Goal: Task Accomplishment & Management: Manage account settings

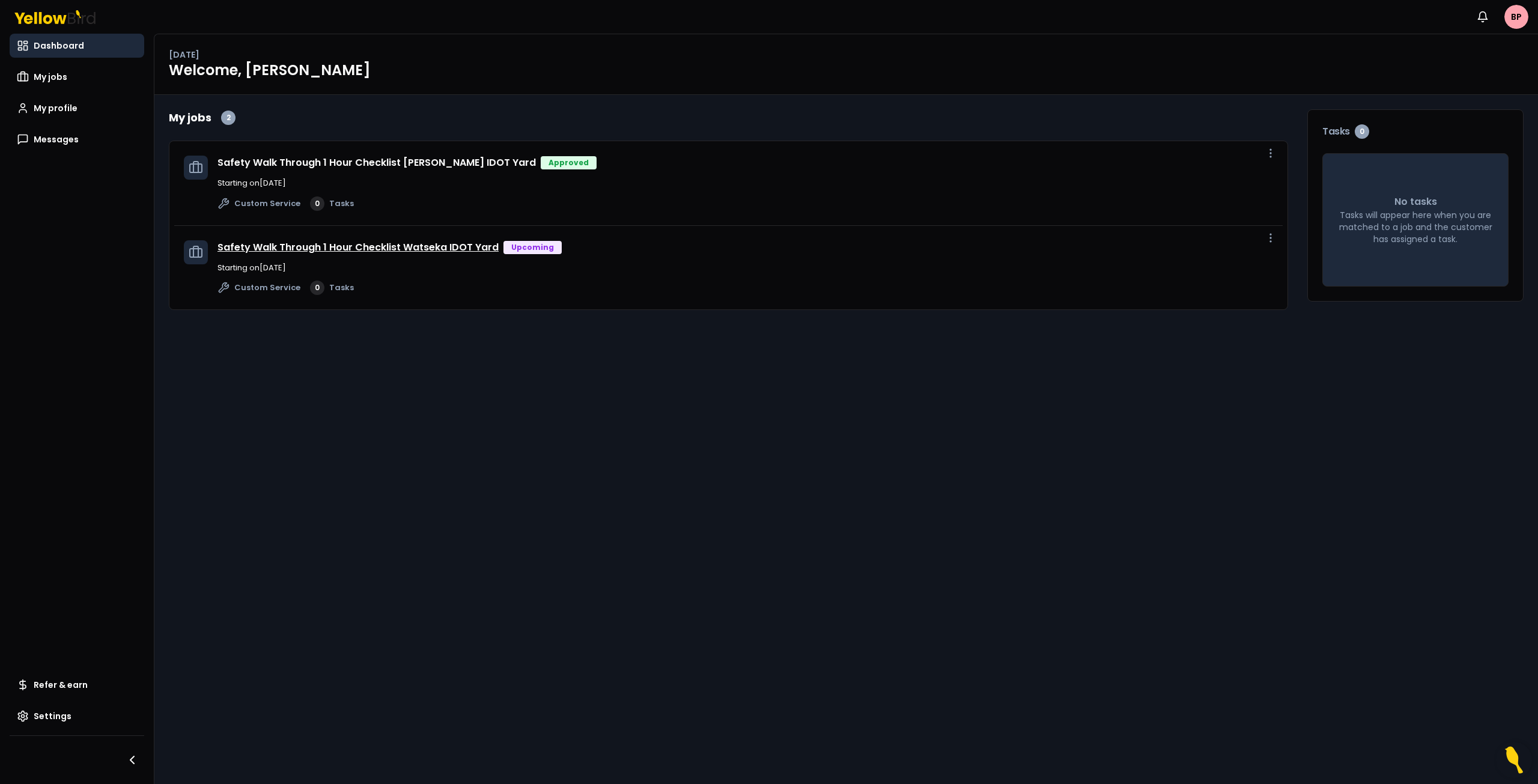
click at [354, 250] on link "Safety Walk Through 1 Hour Checklist Watseka IDOT Yard" at bounding box center [358, 246] width 281 height 14
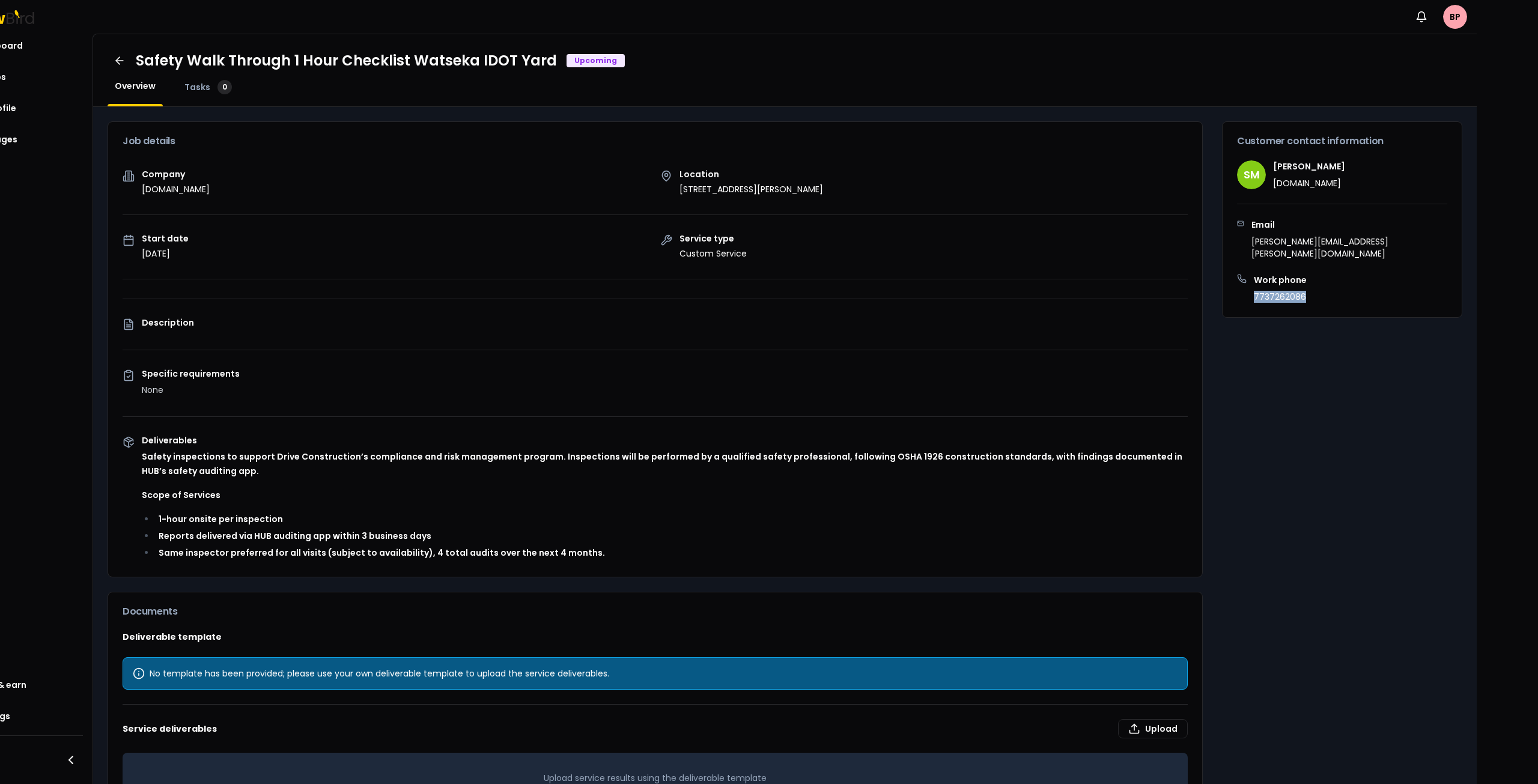
scroll to position [0, 183]
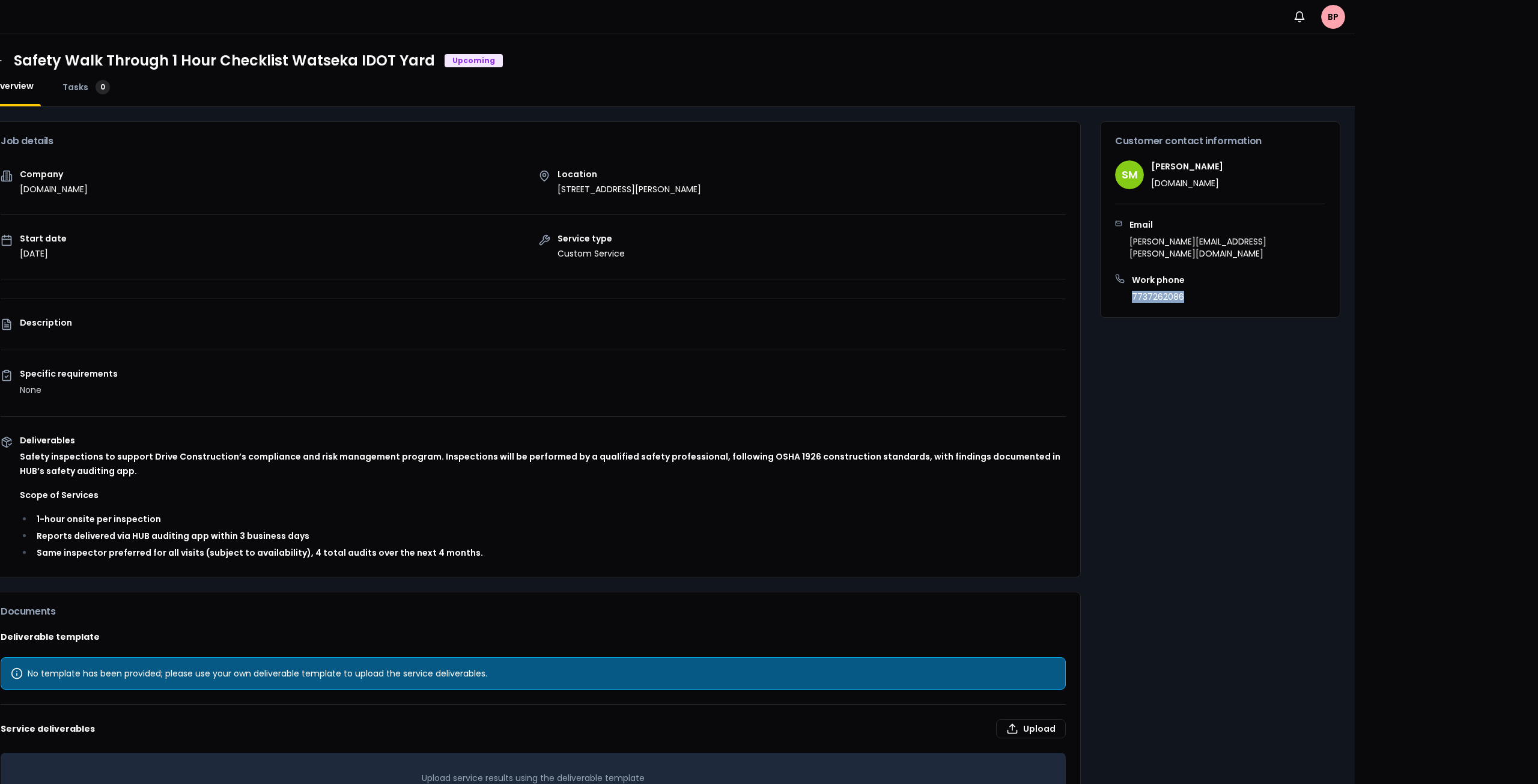
drag, startPoint x: 1529, startPoint y: 251, endPoint x: 1407, endPoint y: 354, distance: 159.7
click at [1418, 352] on div "Notifications BP Dashboard My jobs My profile Messages Refer & earn Settings Sa…" at bounding box center [769, 392] width 1538 height 784
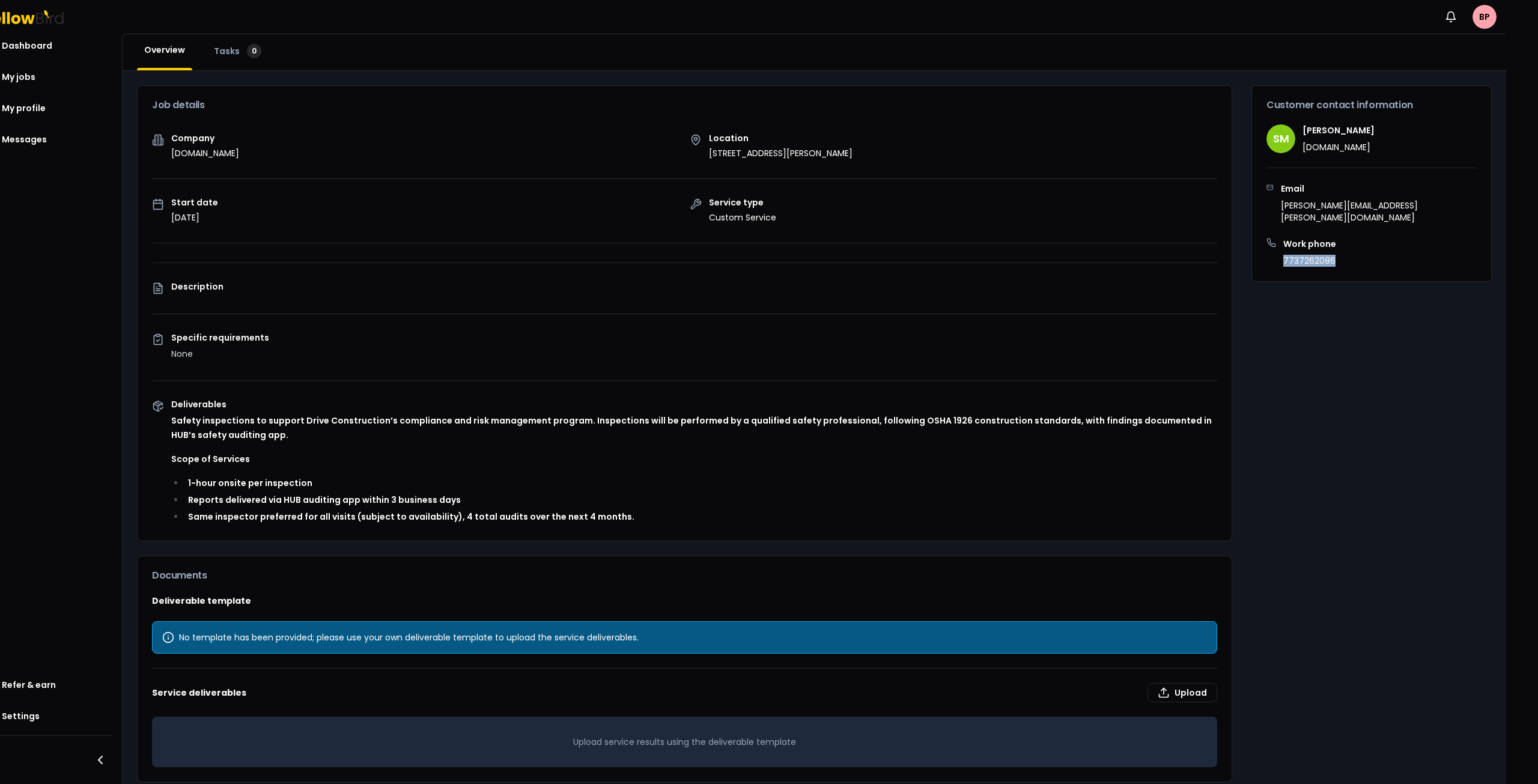
scroll to position [48, 0]
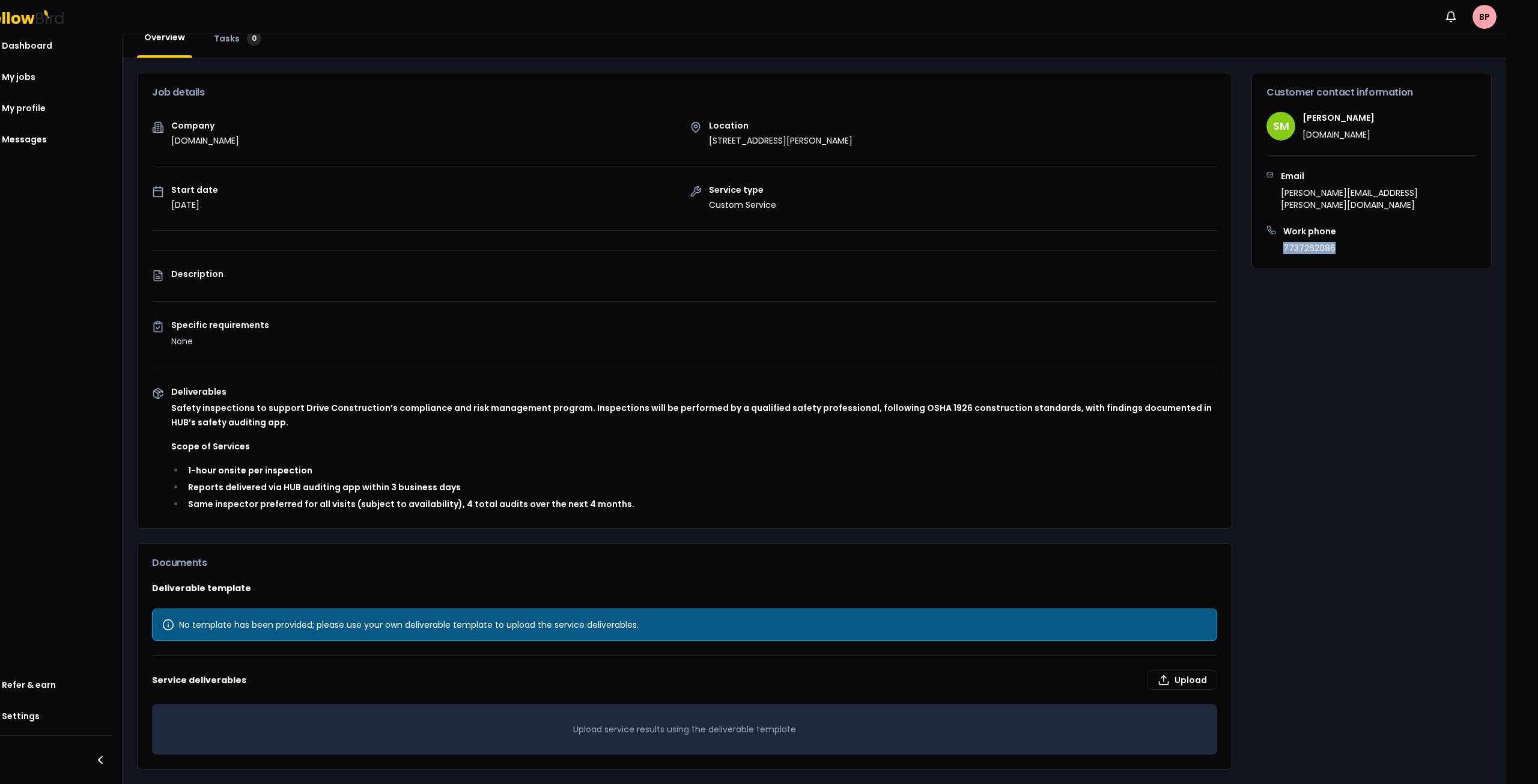
click at [1415, 323] on div "Customer contact information SM [PERSON_NAME] [DOMAIN_NAME] Email [PERSON_NAME]…" at bounding box center [1371, 422] width 240 height 697
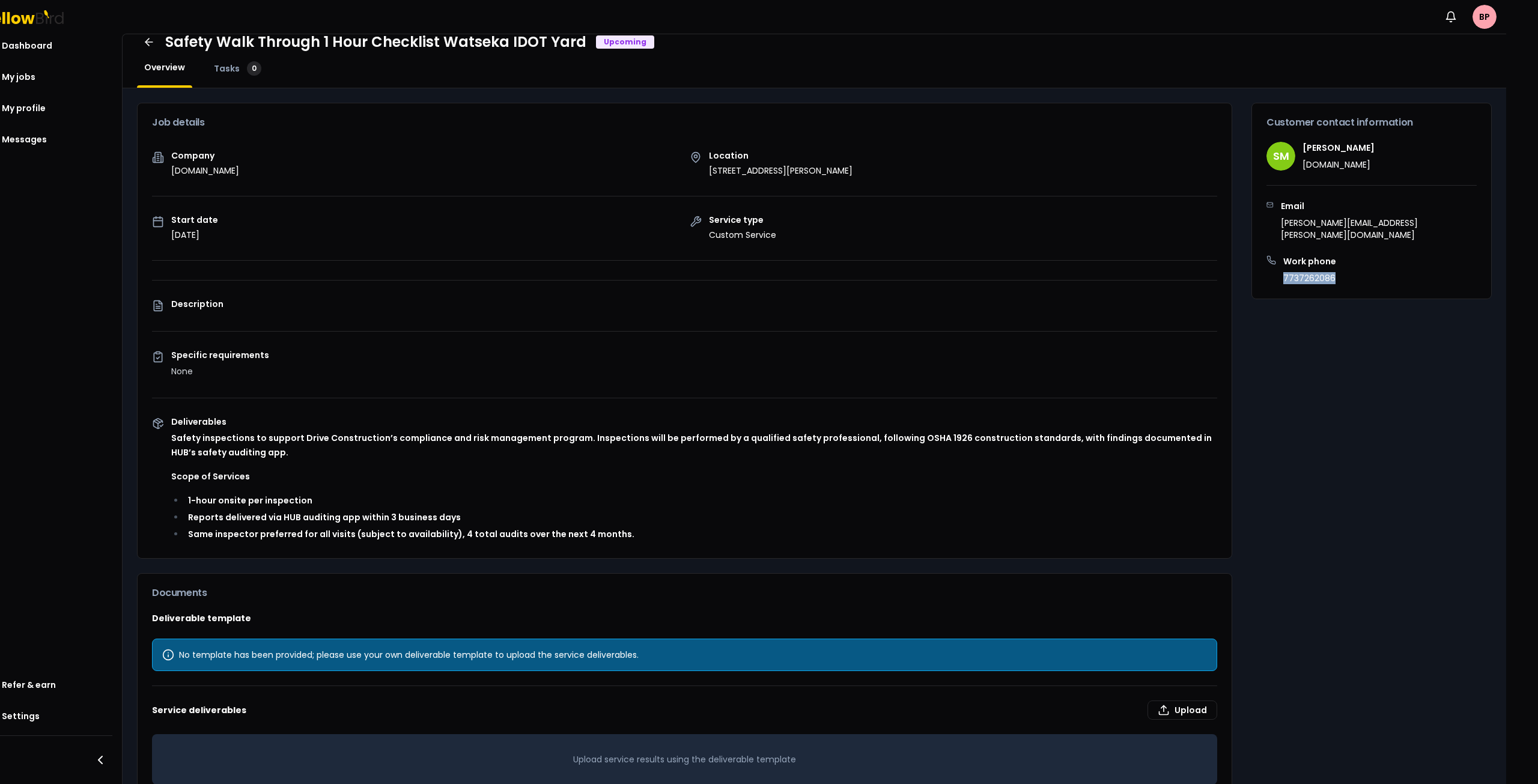
scroll to position [0, 0]
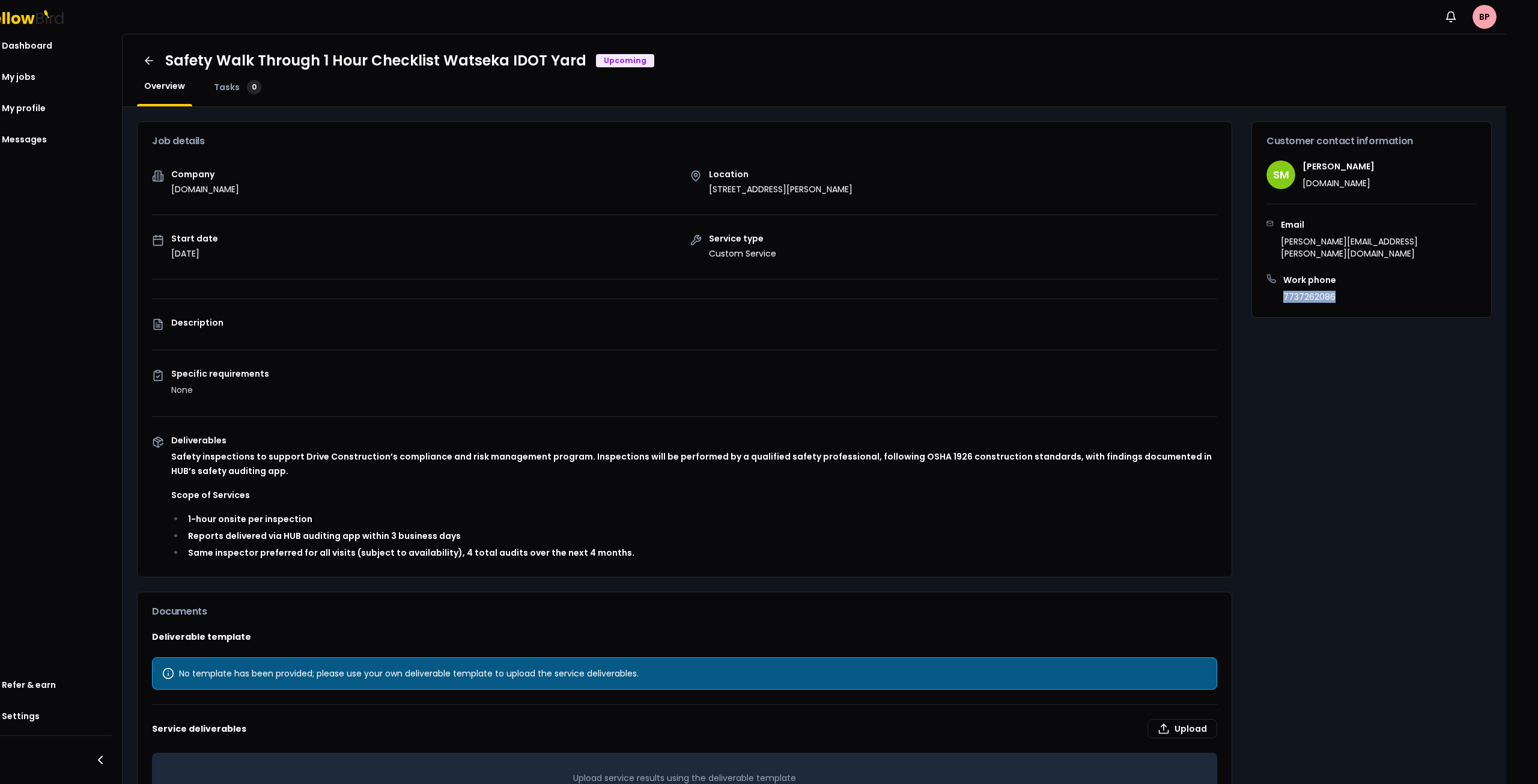
click at [209, 84] on link "Tasks 0" at bounding box center [237, 88] width 62 height 15
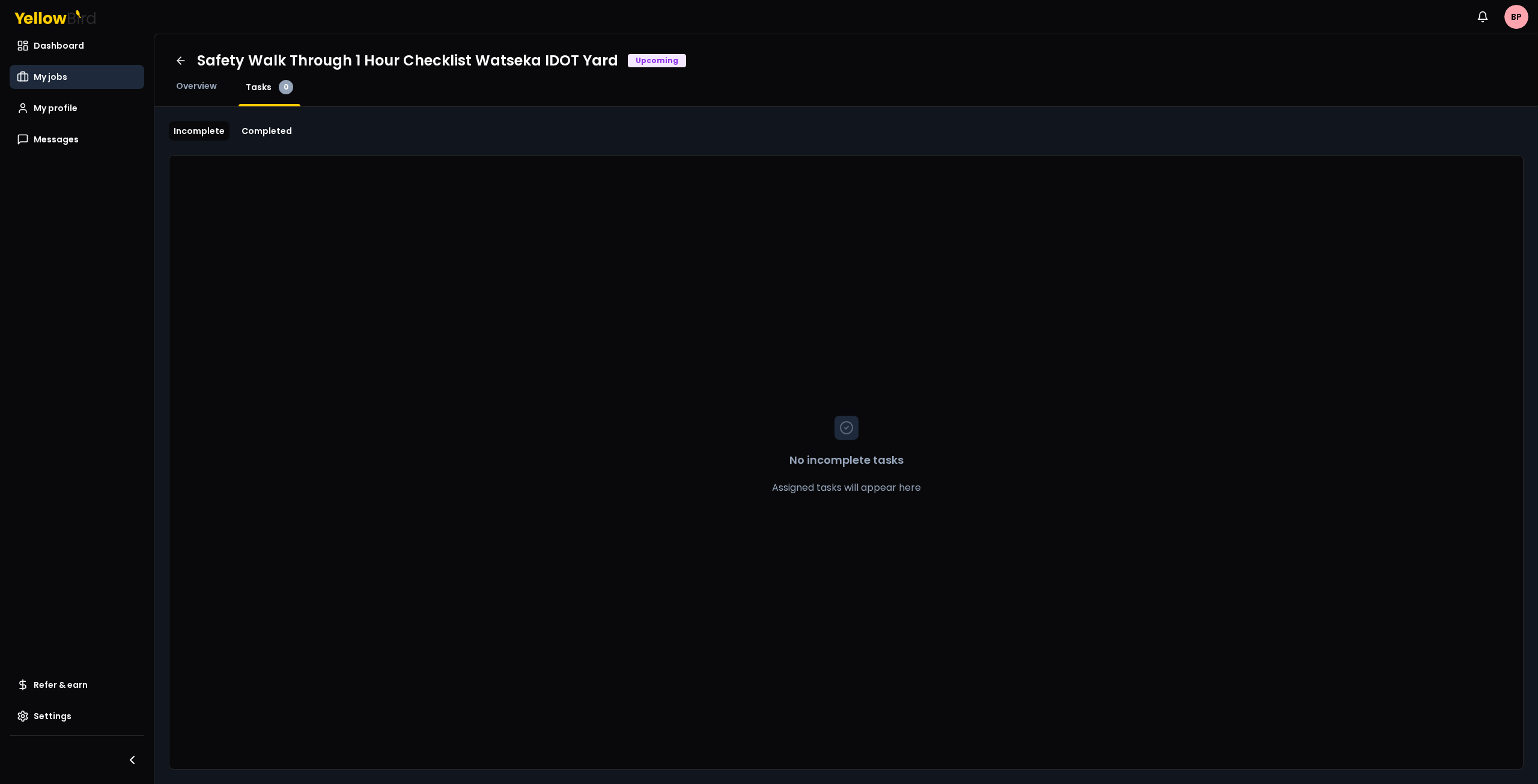
drag, startPoint x: 182, startPoint y: 83, endPoint x: 138, endPoint y: 84, distance: 44.0
click at [182, 82] on span "Overview" at bounding box center [196, 86] width 41 height 12
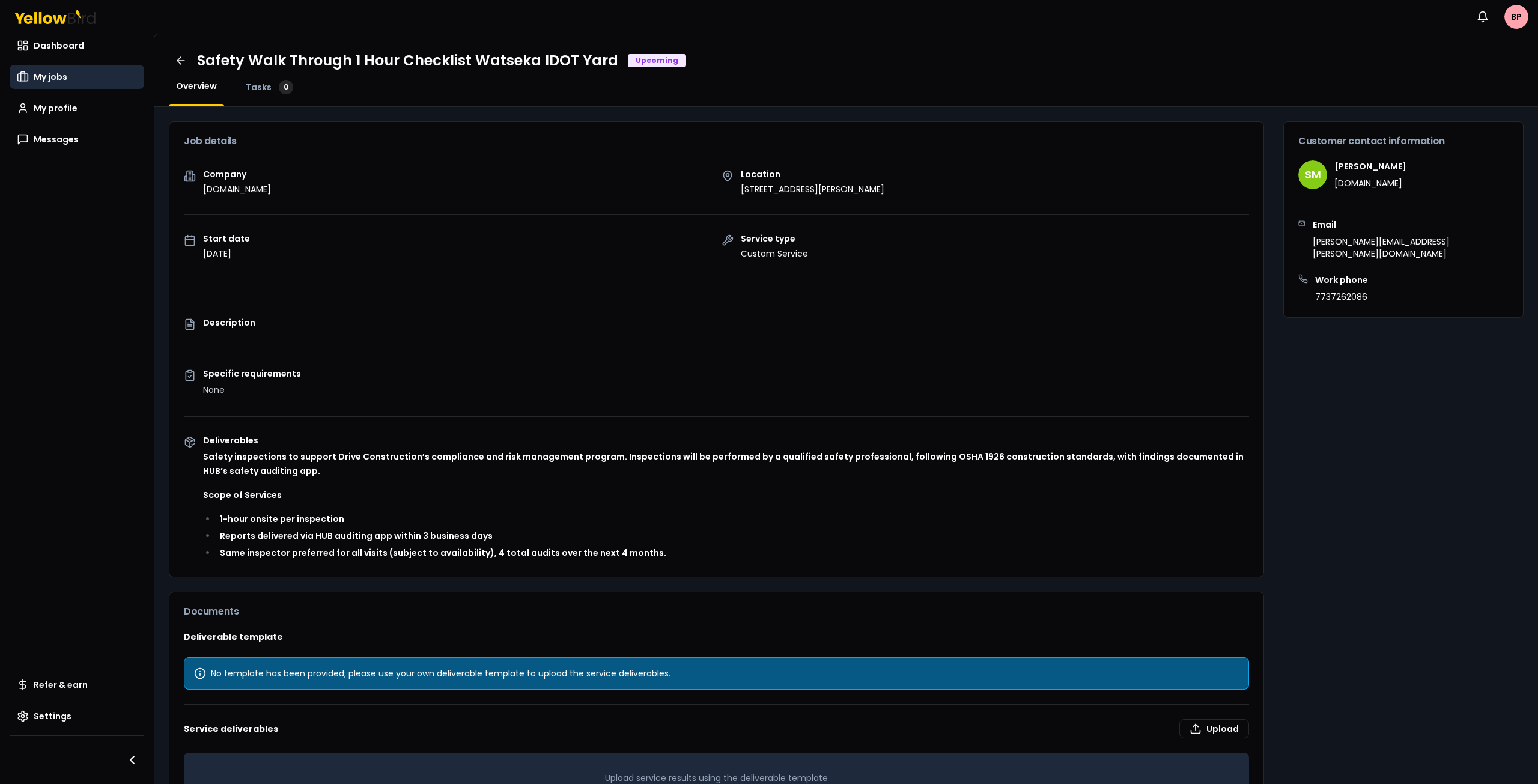
click at [29, 69] on link "My jobs" at bounding box center [77, 77] width 134 height 24
